Goal: Browse casually

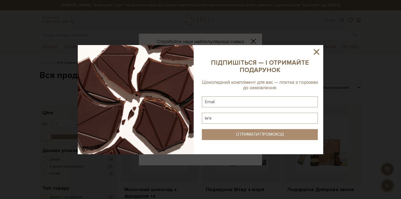
click at [317, 52] on icon at bounding box center [316, 51] width 5 height 5
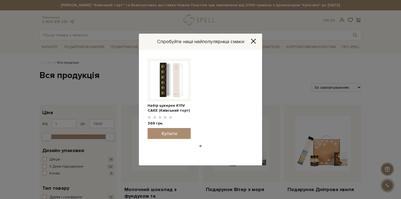
click at [260, 41] on div "Спробуйте наші найпопулярніші смаки" at bounding box center [200, 42] width 123 height 16
click at [254, 40] on icon "Close" at bounding box center [253, 41] width 4 height 4
